Goal: Information Seeking & Learning: Learn about a topic

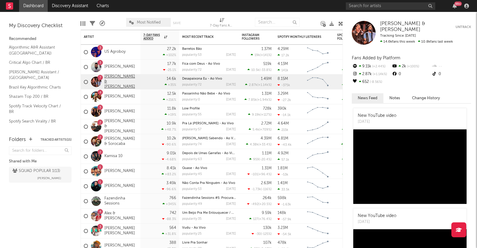
click at [109, 83] on link "[PERSON_NAME] & [PERSON_NAME]" at bounding box center [120, 81] width 33 height 15
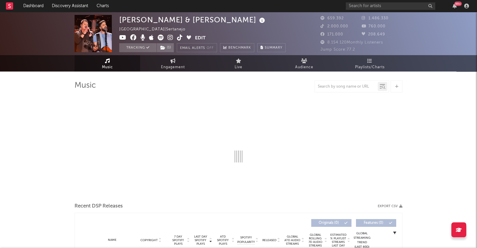
select select "6m"
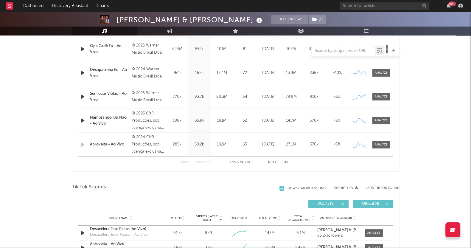
scroll to position [223, 0]
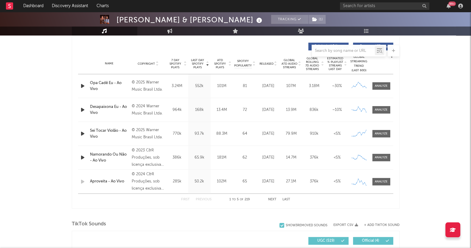
click at [380, 113] on span at bounding box center [381, 109] width 18 height 7
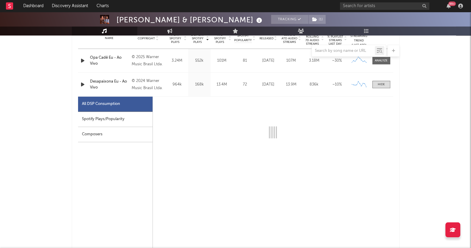
scroll to position [260, 0]
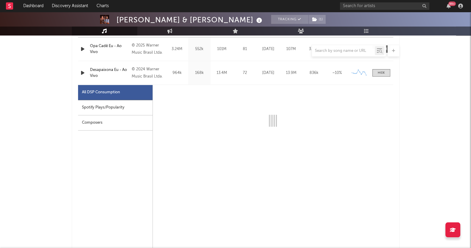
select select "1w"
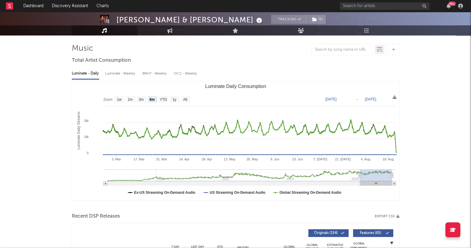
scroll to position [0, 0]
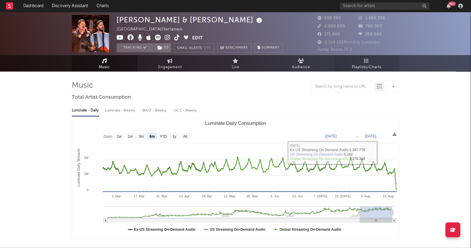
drag, startPoint x: 365, startPoint y: 70, endPoint x: 367, endPoint y: 62, distance: 8.7
click at [365, 70] on span "Playlists/Charts" at bounding box center [366, 67] width 29 height 7
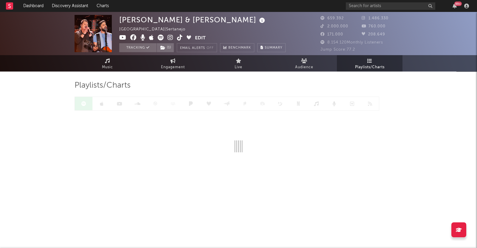
click at [368, 61] on icon at bounding box center [369, 60] width 5 height 5
